Goal: Check status

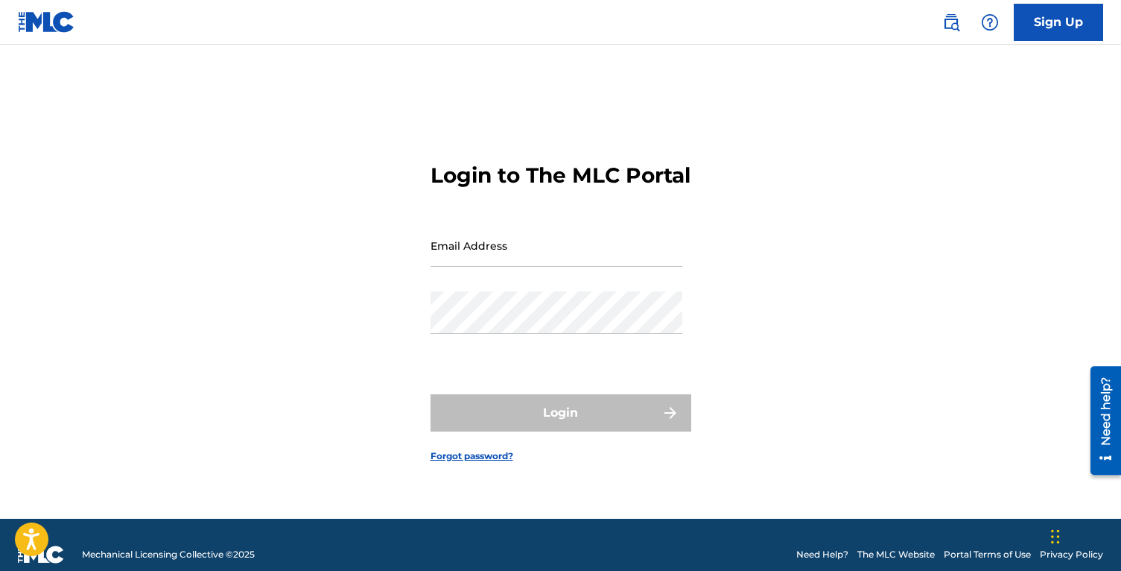
click at [559, 280] on div "Email Address" at bounding box center [556, 257] width 252 height 67
click at [559, 267] on input "Email Address" at bounding box center [556, 245] width 252 height 42
type input "[EMAIL_ADDRESS][DOMAIN_NAME]"
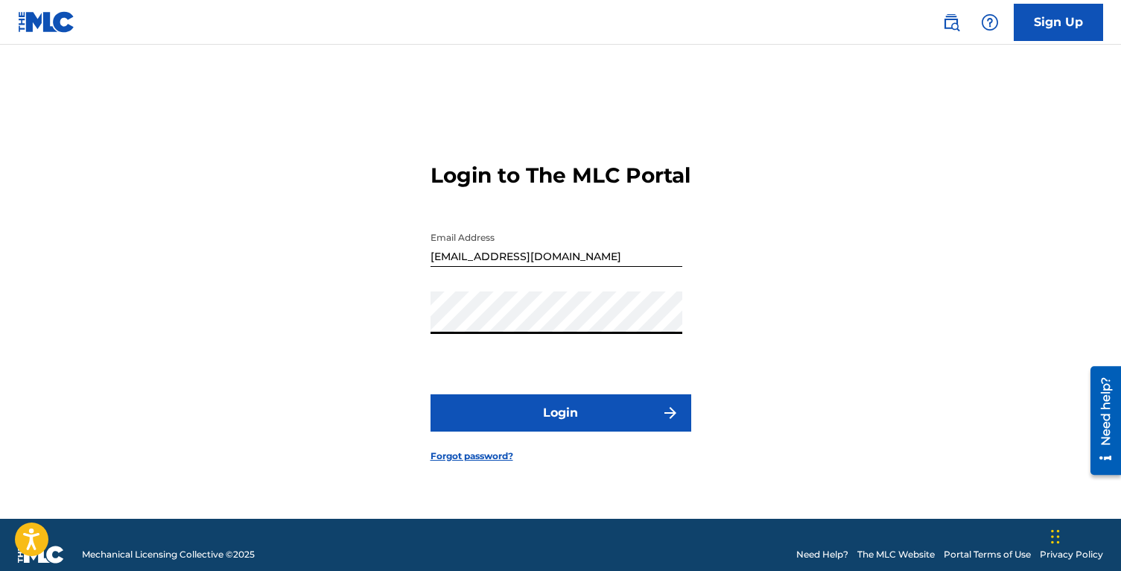
click at [430, 394] on button "Login" at bounding box center [560, 412] width 261 height 37
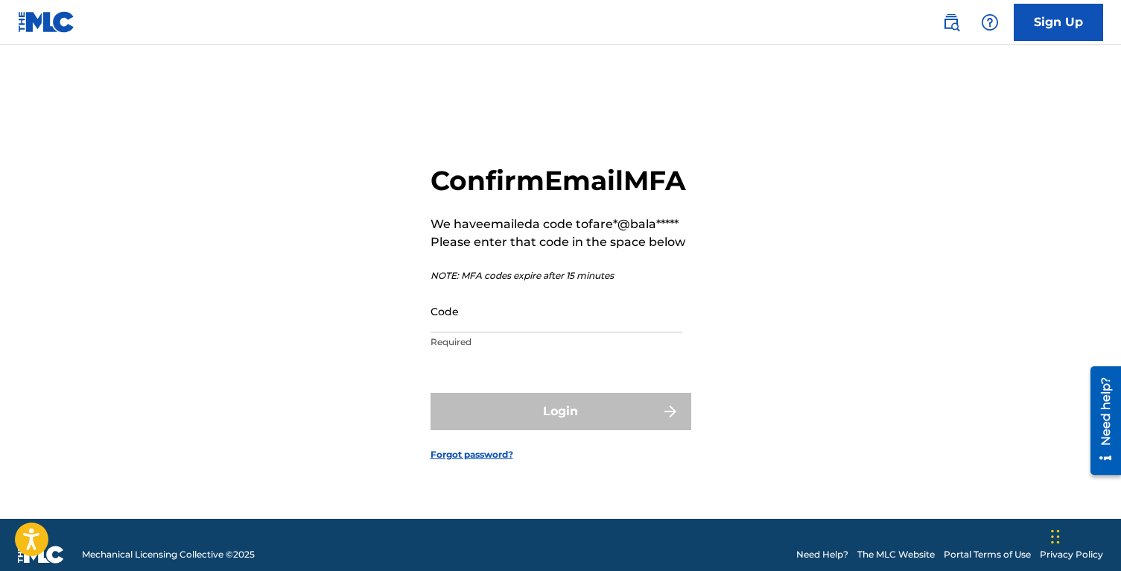
click at [453, 327] on input "Code" at bounding box center [556, 311] width 252 height 42
paste input "987584"
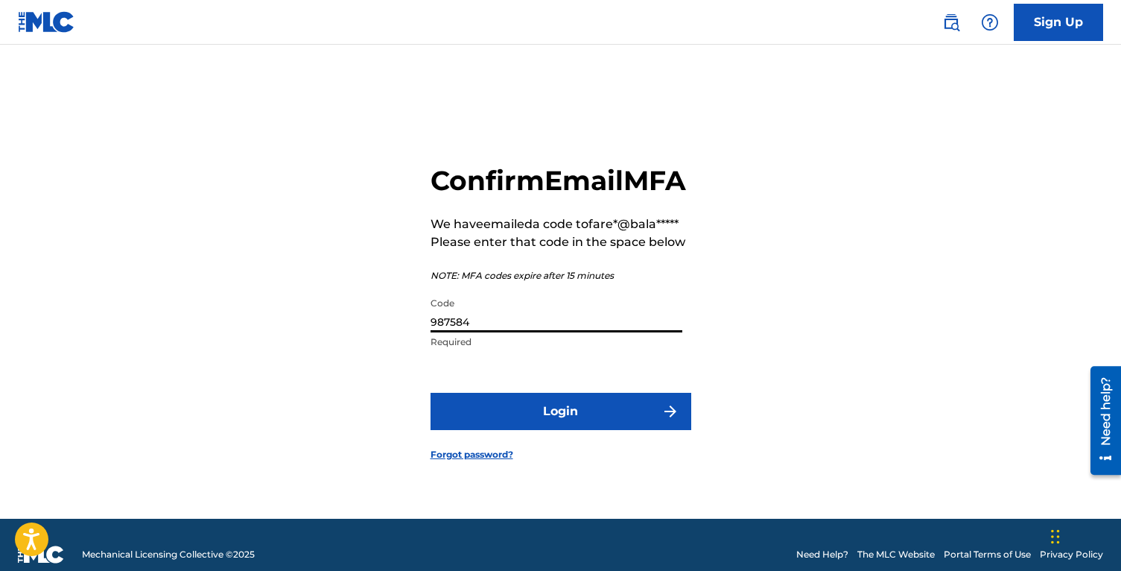
type input "987584"
click at [430, 393] on button "Login" at bounding box center [560, 411] width 261 height 37
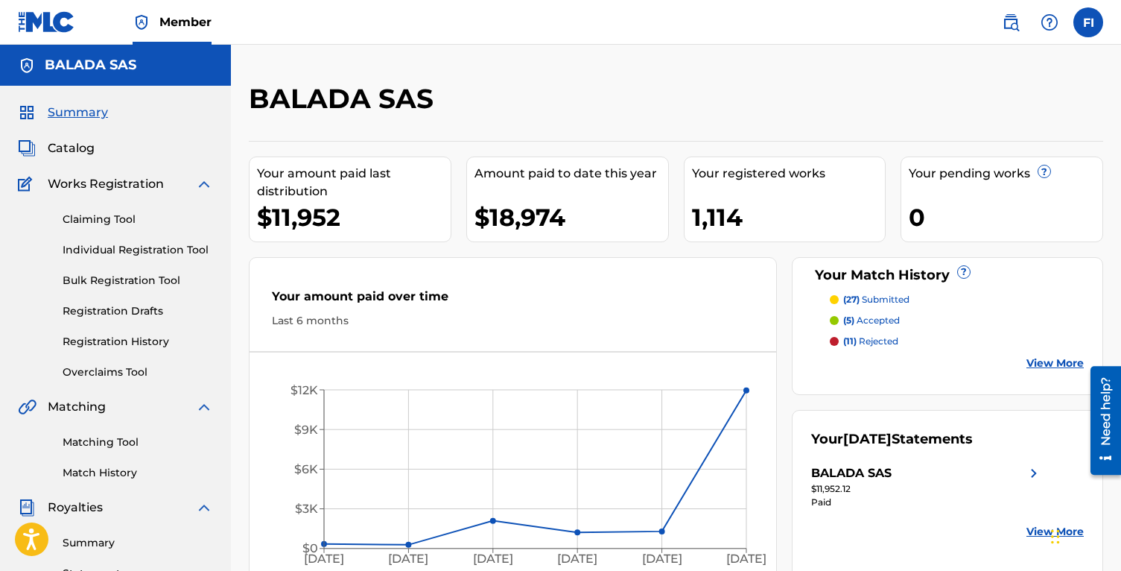
scroll to position [48, 0]
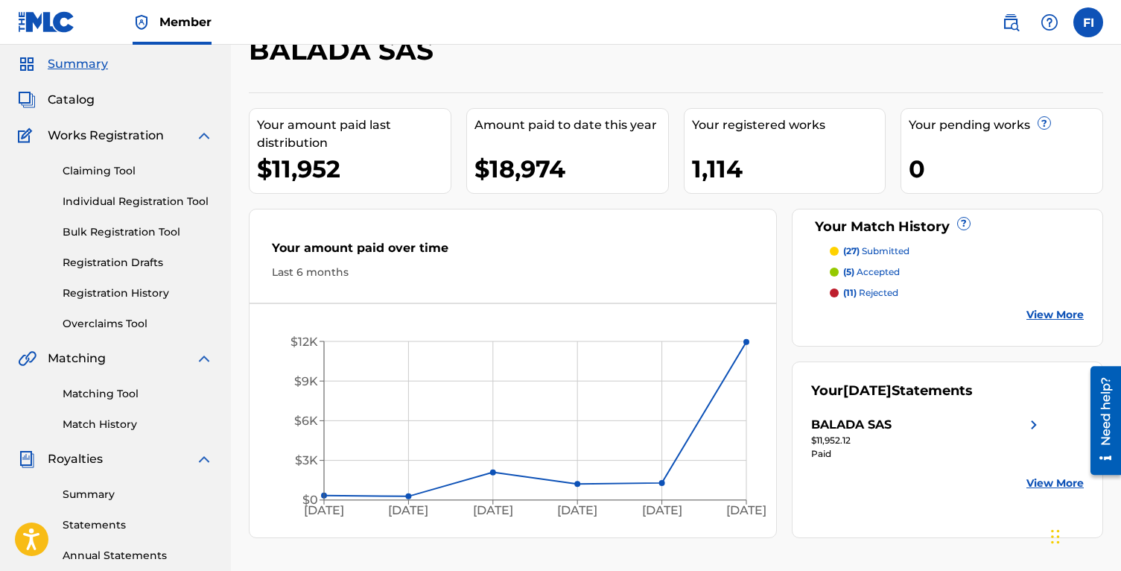
click at [94, 294] on link "Registration History" at bounding box center [138, 293] width 150 height 16
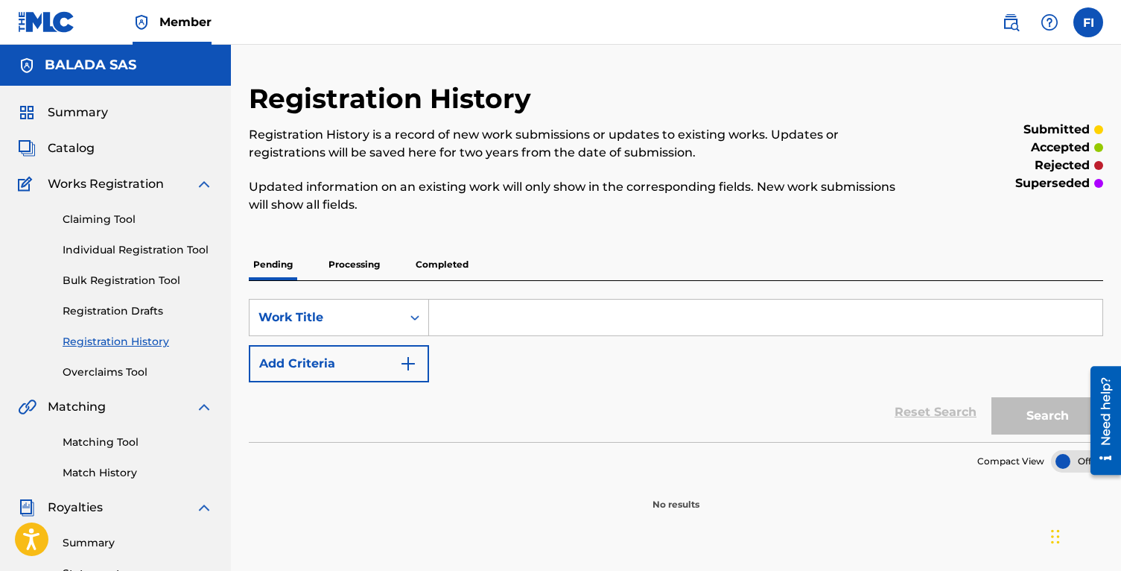
click at [340, 252] on p "Processing" at bounding box center [354, 264] width 60 height 31
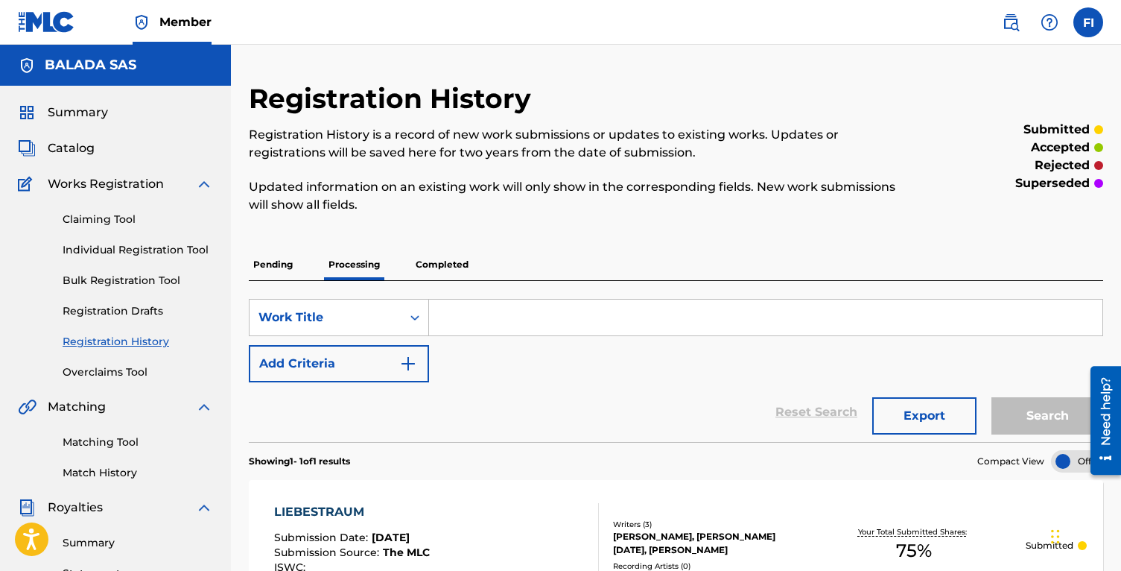
scroll to position [89, 0]
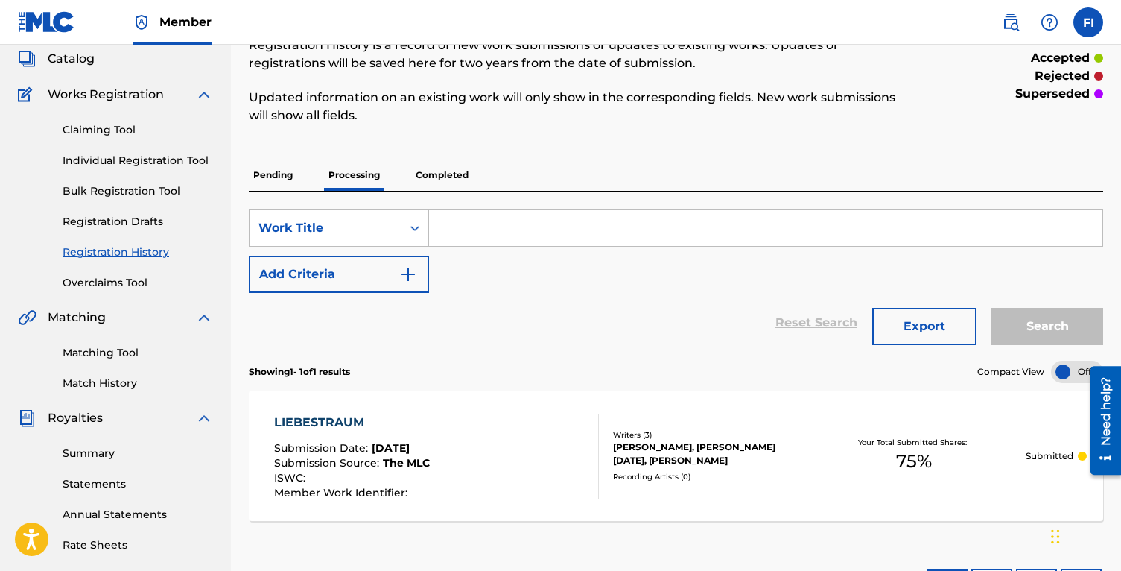
click at [452, 179] on p "Completed" at bounding box center [442, 174] width 62 height 31
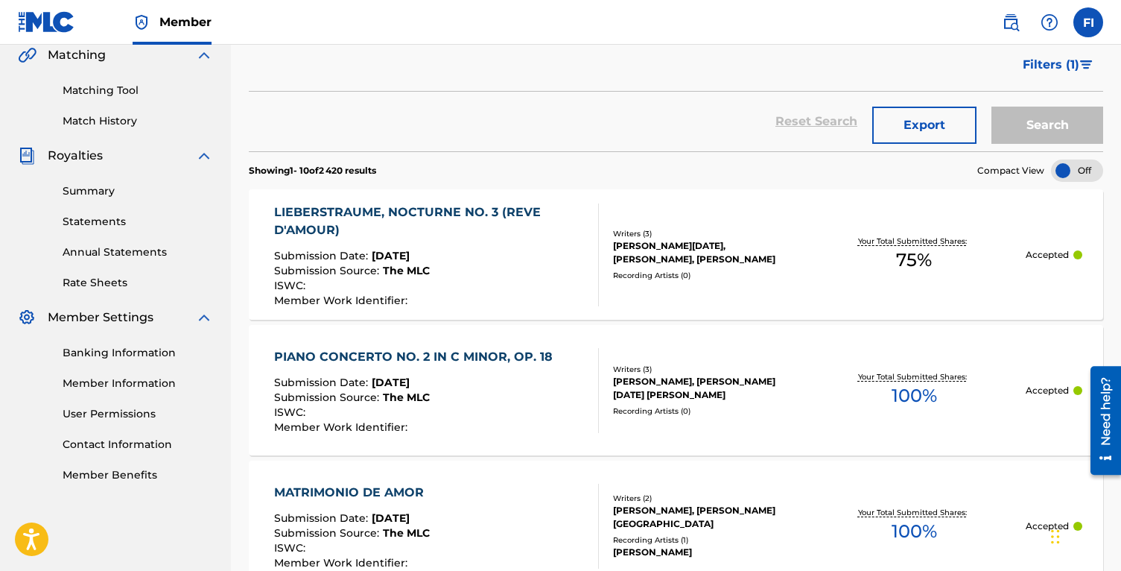
scroll to position [350, 0]
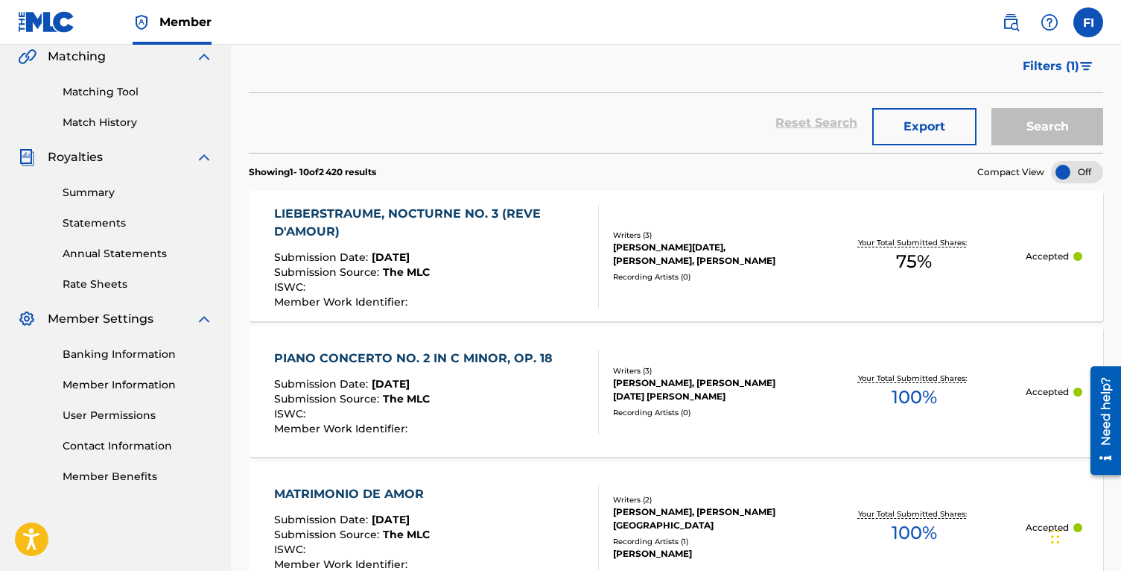
click at [110, 217] on link "Statements" at bounding box center [138, 223] width 150 height 16
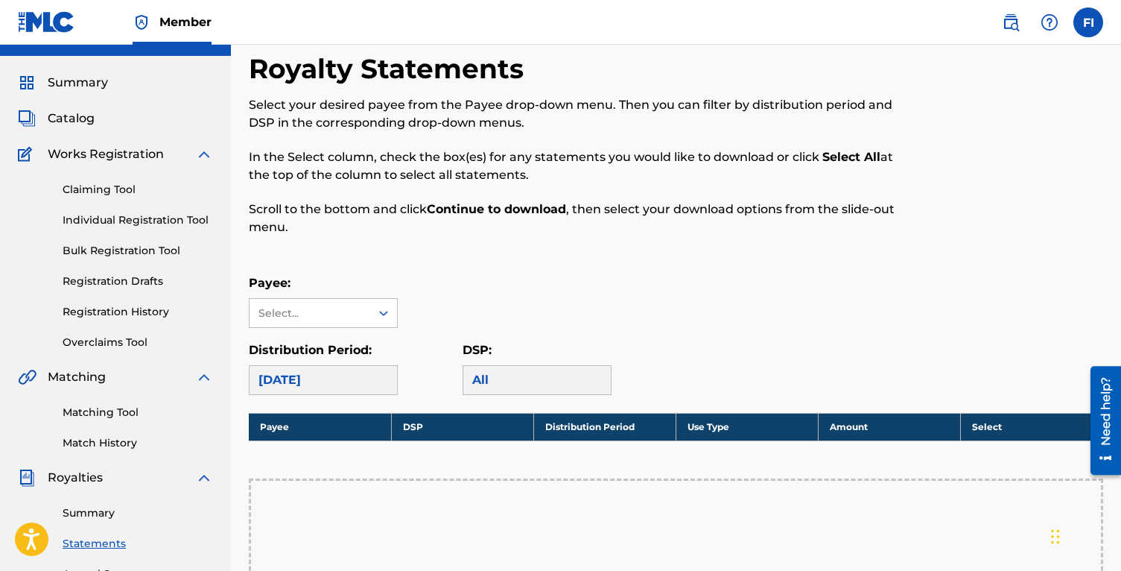
scroll to position [35, 0]
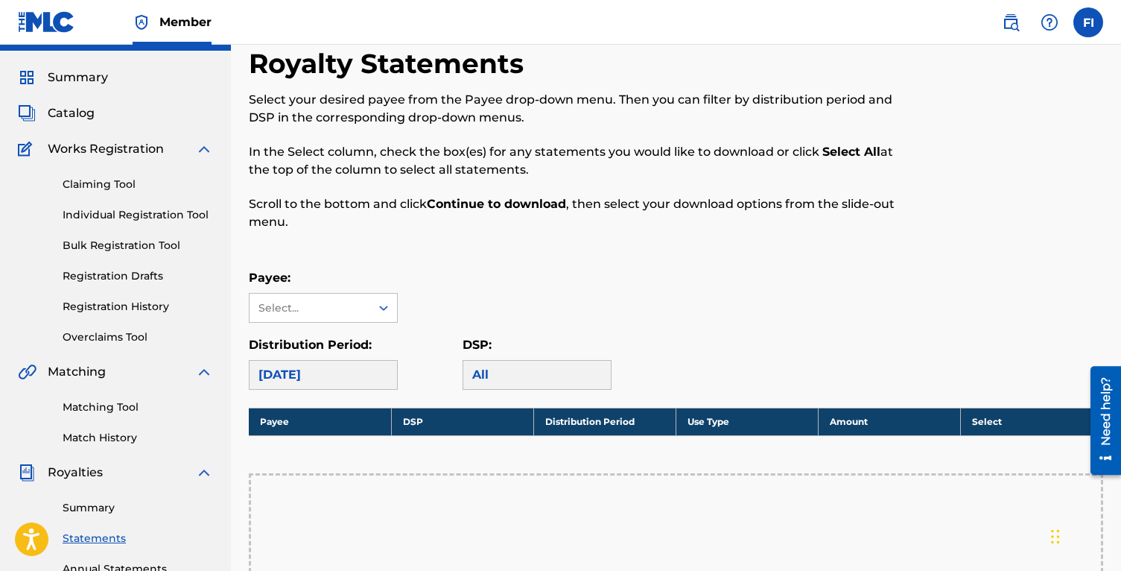
click at [104, 513] on link "Summary" at bounding box center [138, 508] width 150 height 16
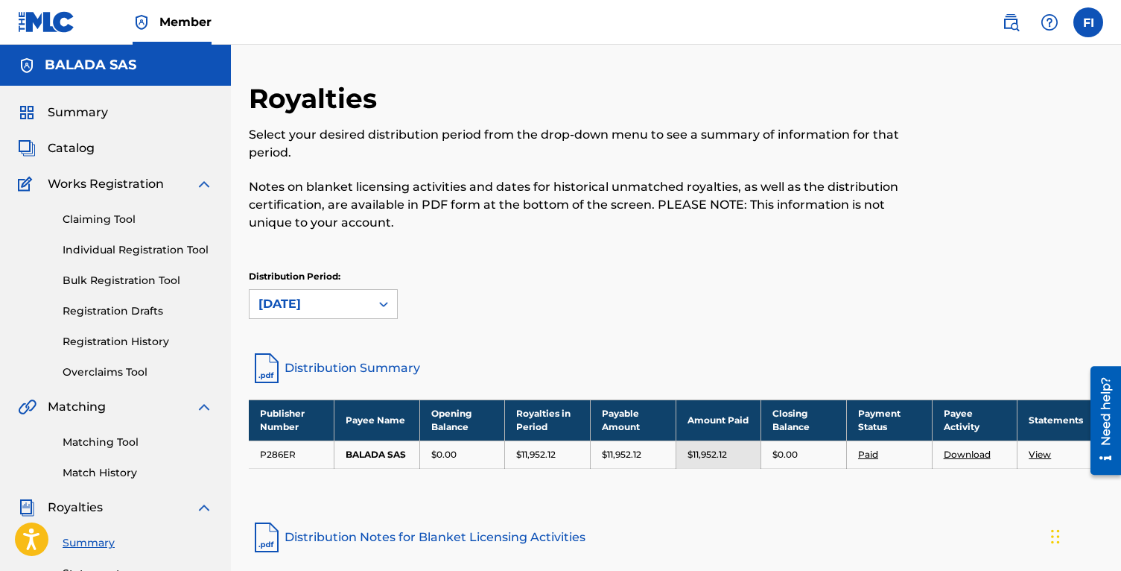
click at [113, 468] on link "Match History" at bounding box center [138, 473] width 150 height 16
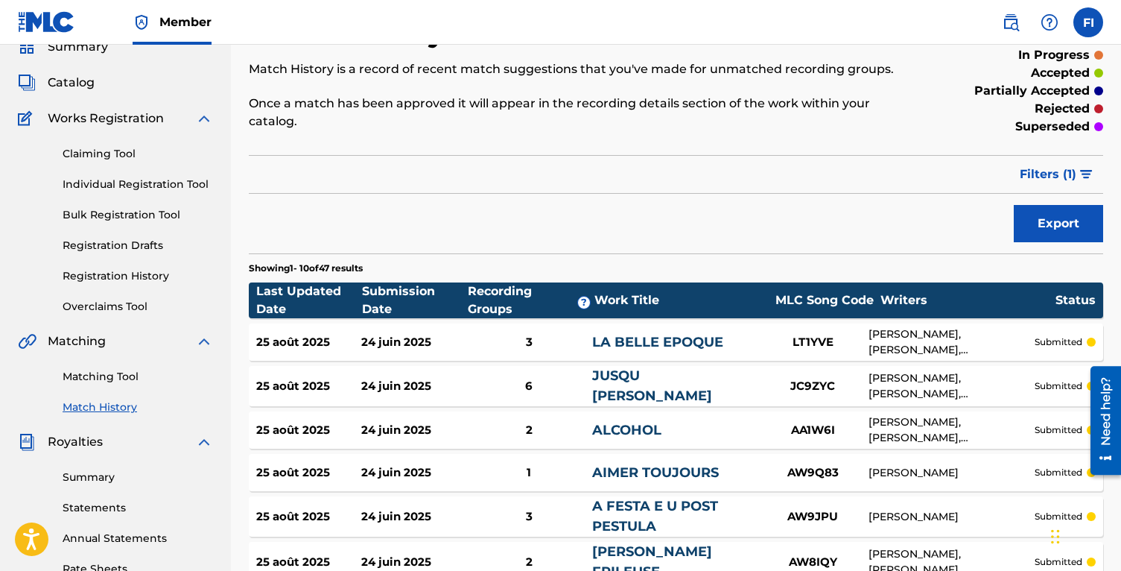
scroll to position [2, 0]
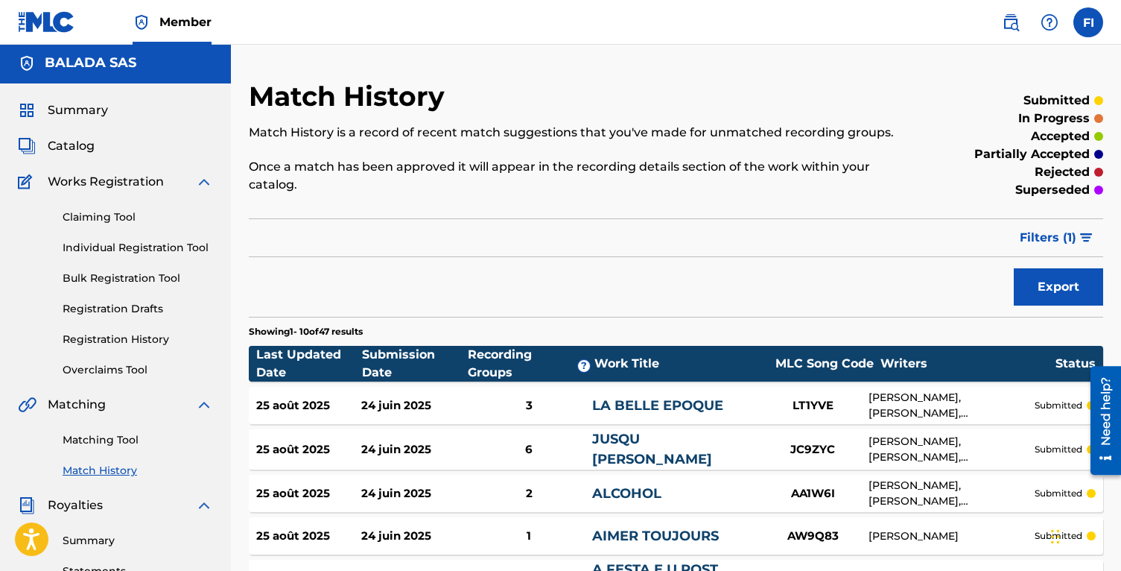
click at [84, 107] on span "Summary" at bounding box center [78, 110] width 60 height 18
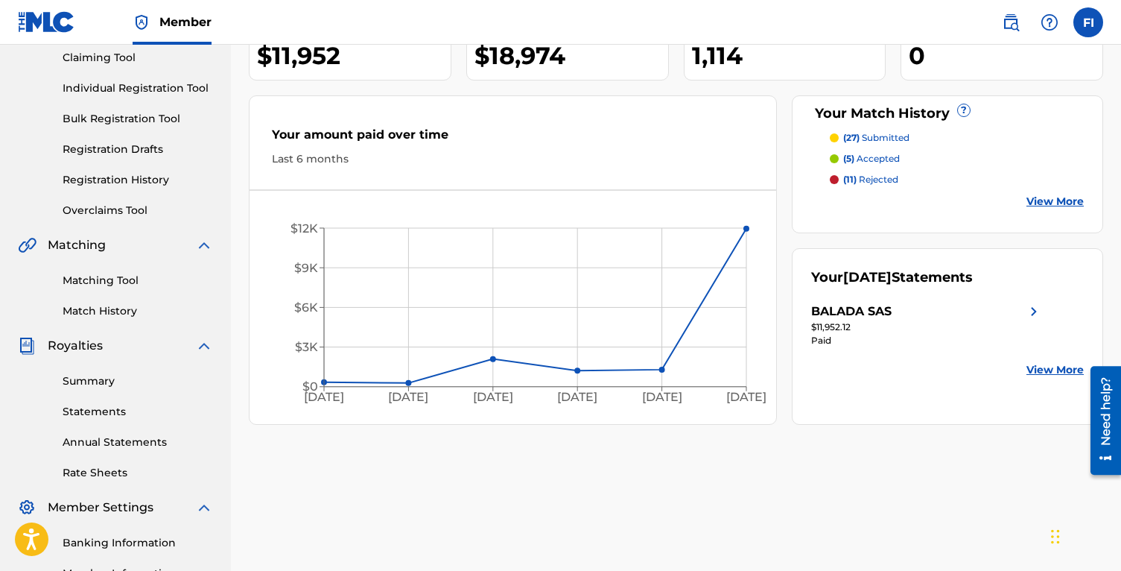
scroll to position [162, 0]
